Goal: Find specific page/section: Find specific page/section

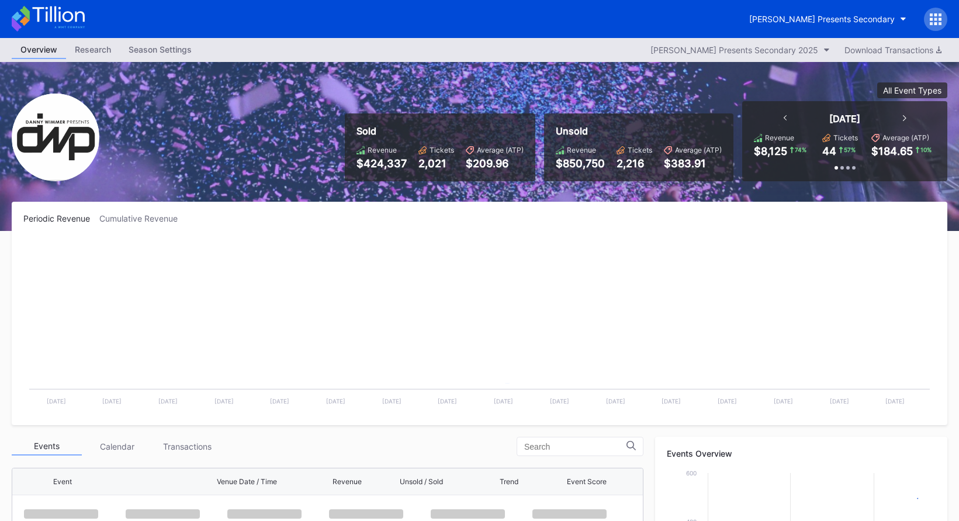
scroll to position [190, 0]
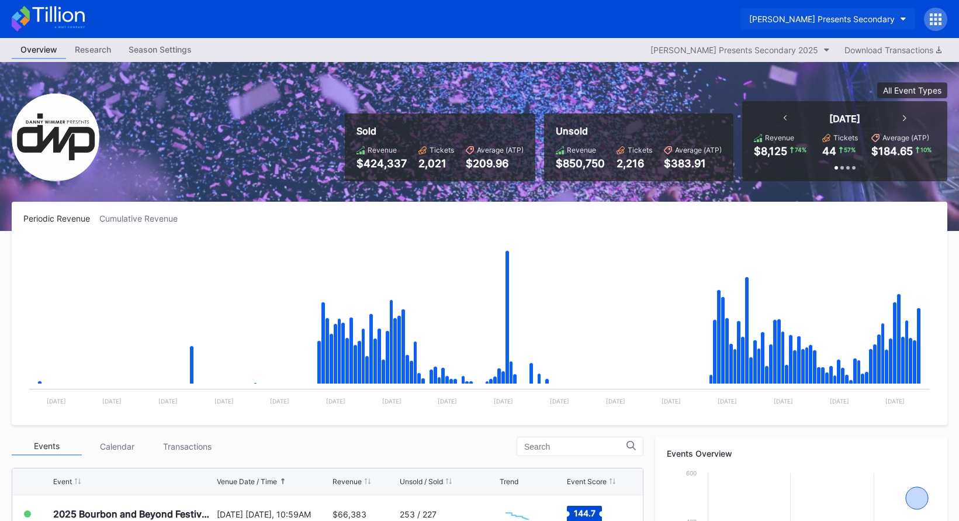
click at [810, 29] on button "[PERSON_NAME] Presents Secondary" at bounding box center [827, 19] width 175 height 22
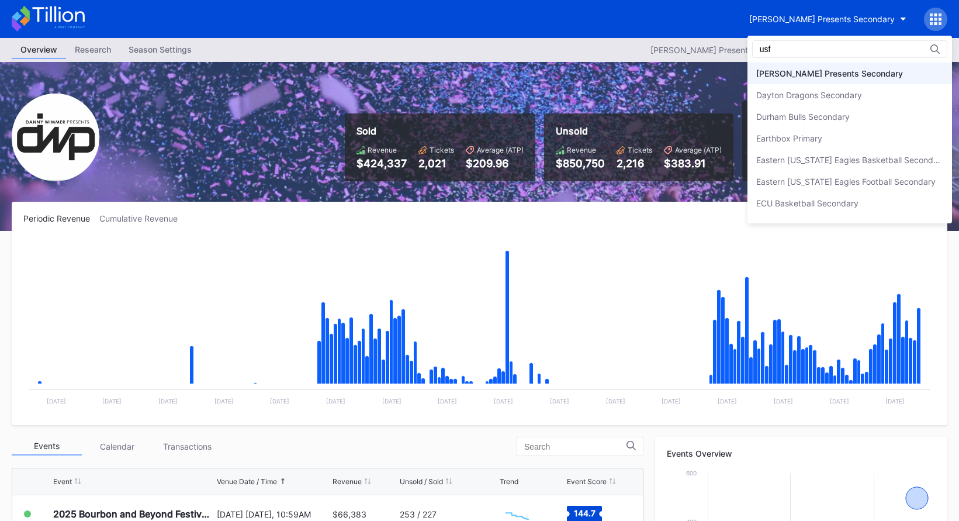
scroll to position [0, 0]
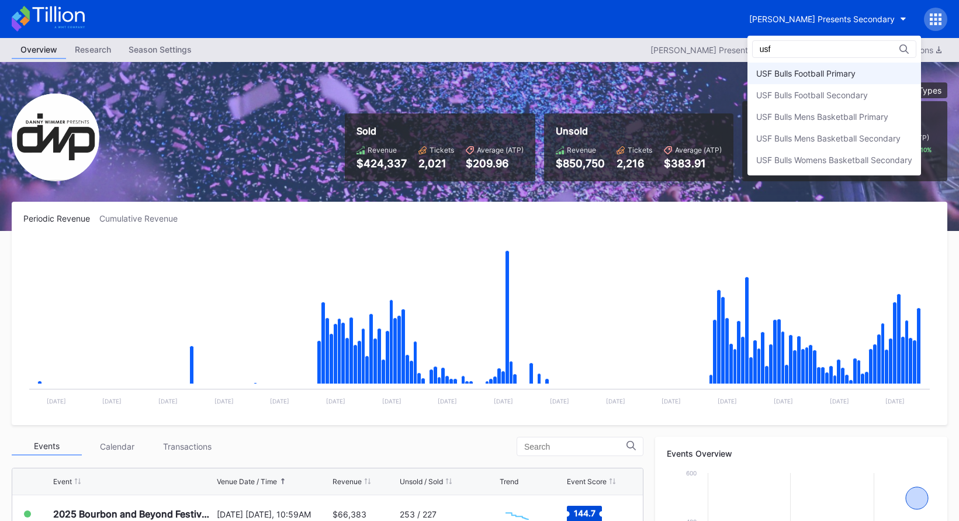
type input "usf"
click at [829, 71] on div "USF Bulls Football Primary" at bounding box center [805, 73] width 99 height 10
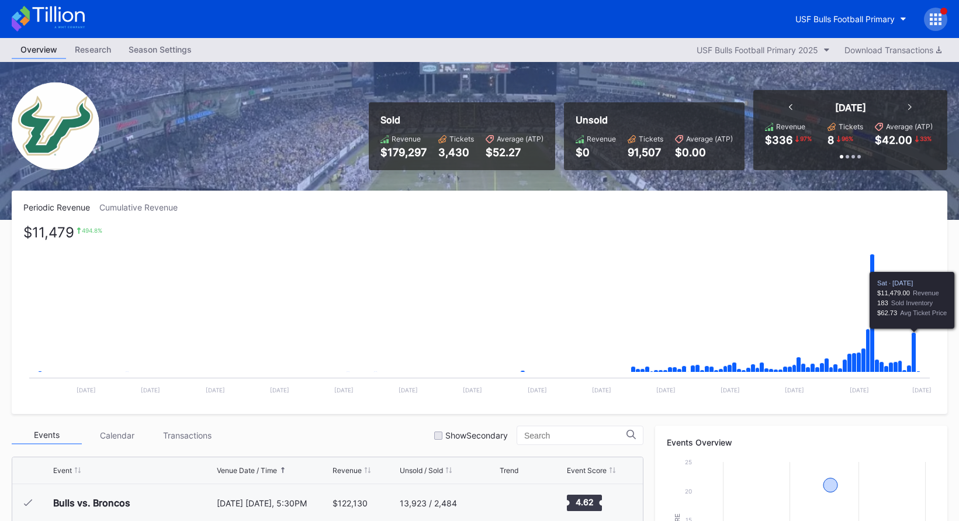
click at [913, 345] on icon "Chart title" at bounding box center [914, 352] width 5 height 40
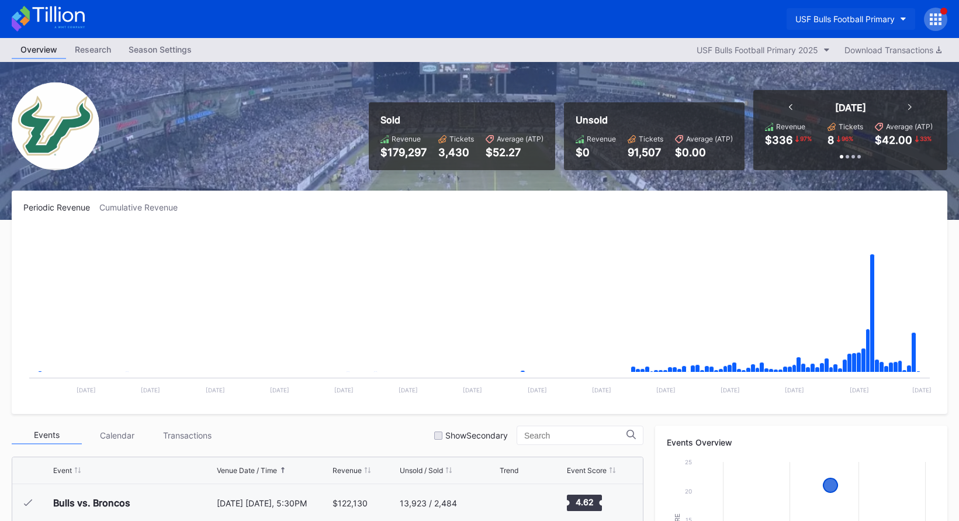
click at [841, 14] on div "USF Bulls Football Primary" at bounding box center [844, 19] width 99 height 10
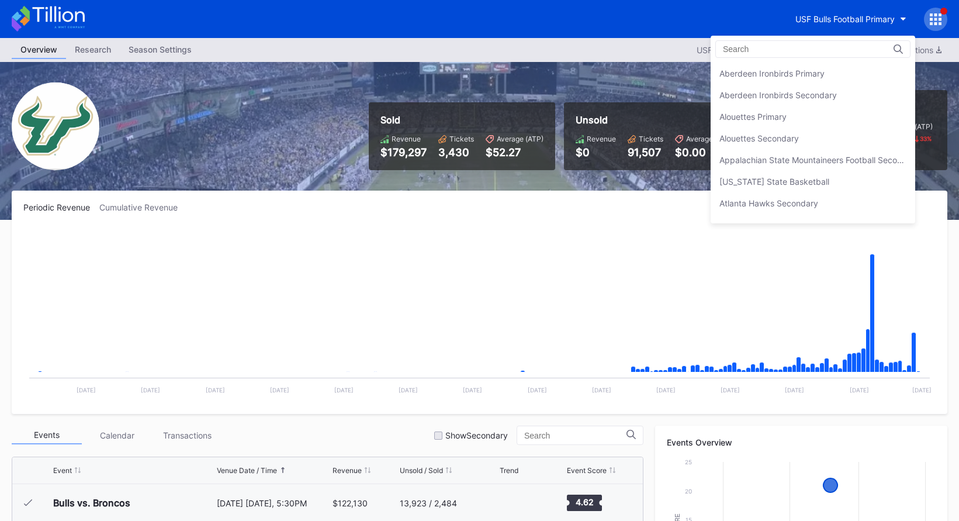
scroll to position [3913, 0]
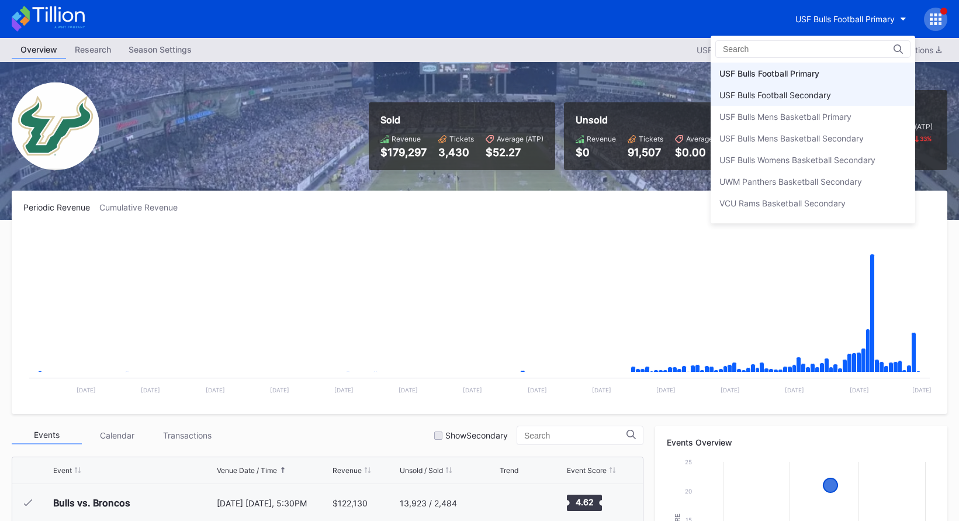
click at [829, 88] on div "USF Bulls Football Secondary" at bounding box center [813, 95] width 205 height 22
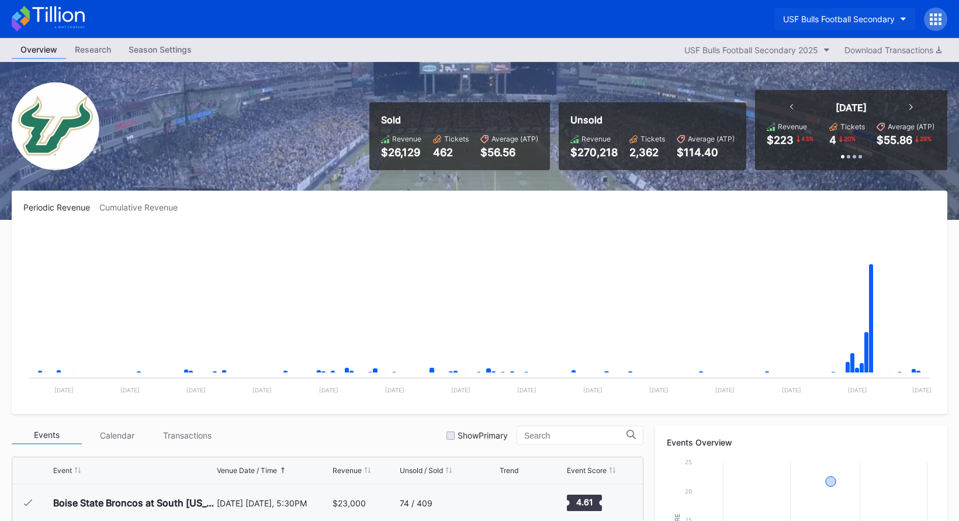
click at [829, 19] on div "USF Bulls Football Secondary" at bounding box center [839, 19] width 112 height 10
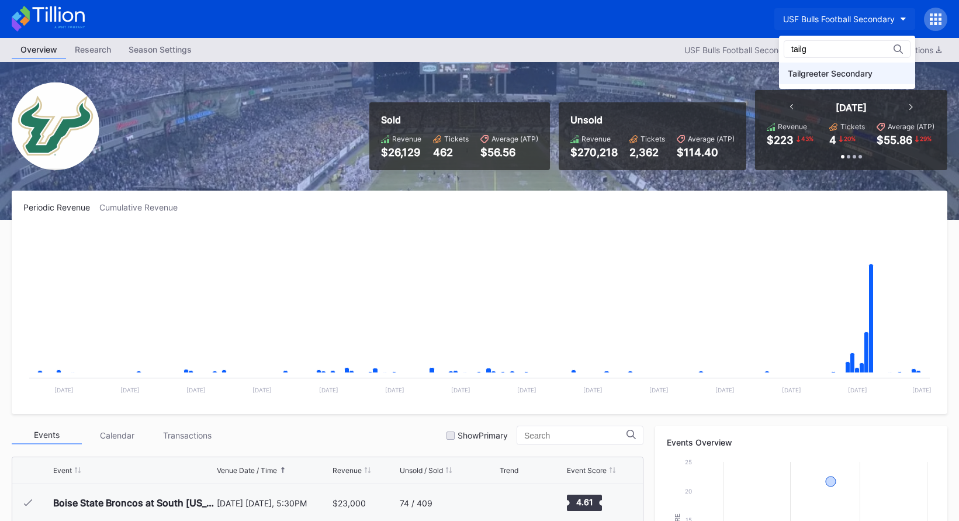
type input "tailg"
